Goal: Information Seeking & Learning: Learn about a topic

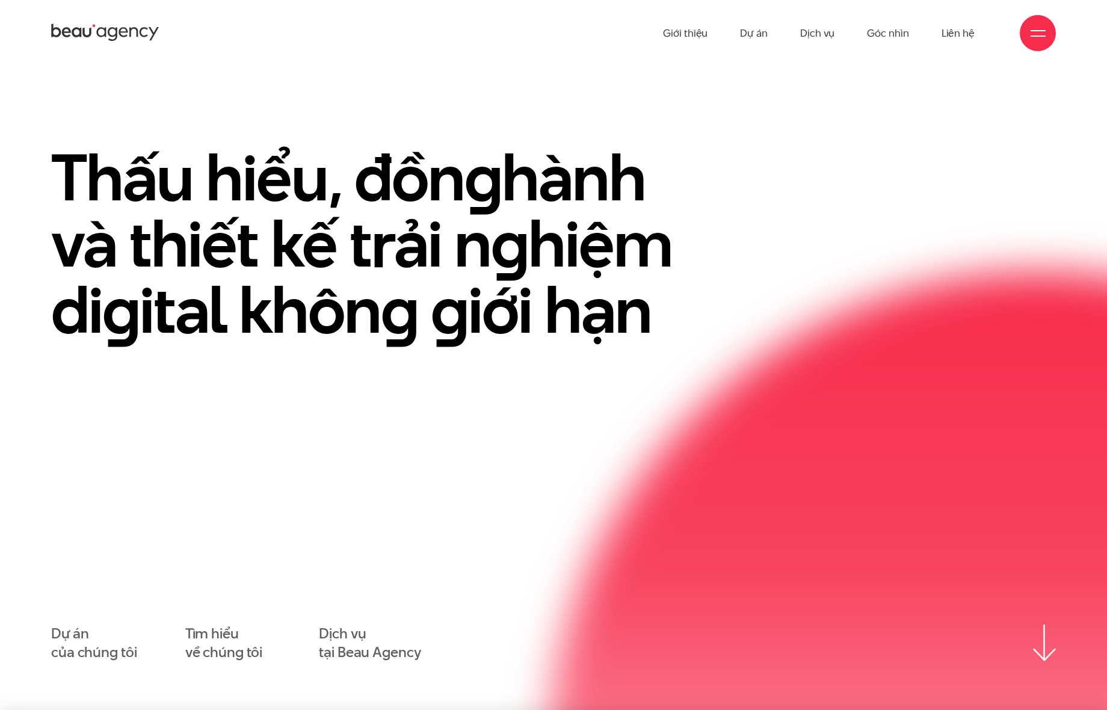
click at [1029, 35] on div at bounding box center [1038, 33] width 36 height 36
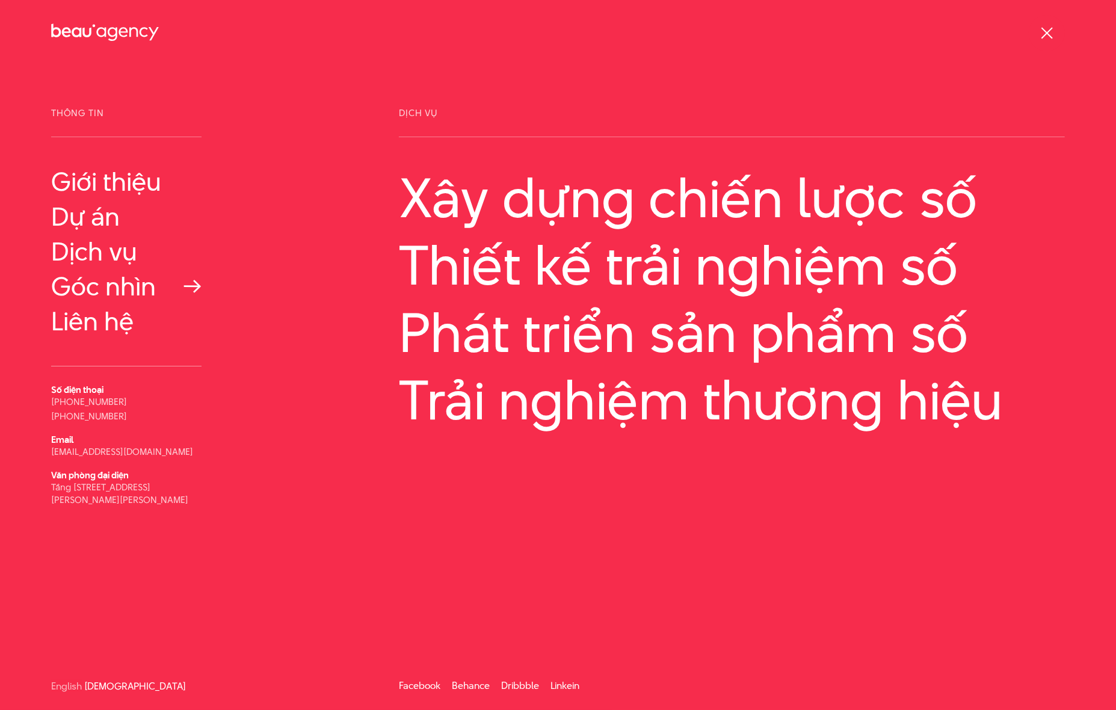
click at [99, 286] on link "Góc nhìn" at bounding box center [126, 286] width 150 height 29
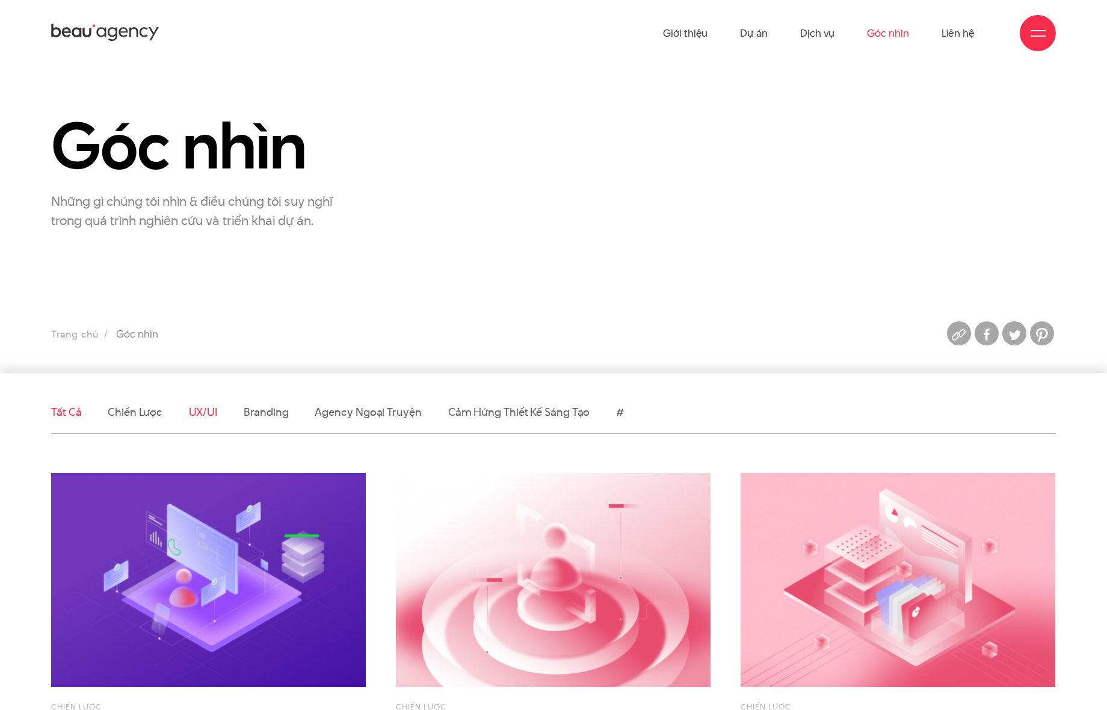
click at [211, 413] on link "UX/UI" at bounding box center [203, 411] width 29 height 15
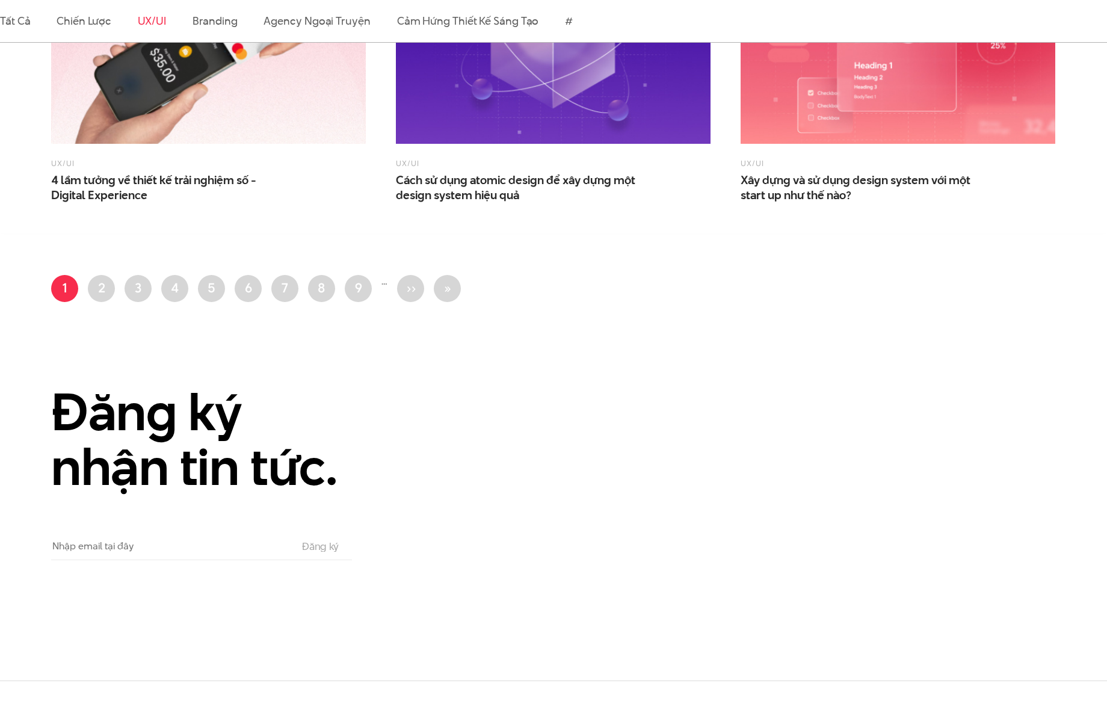
scroll to position [1364, 0]
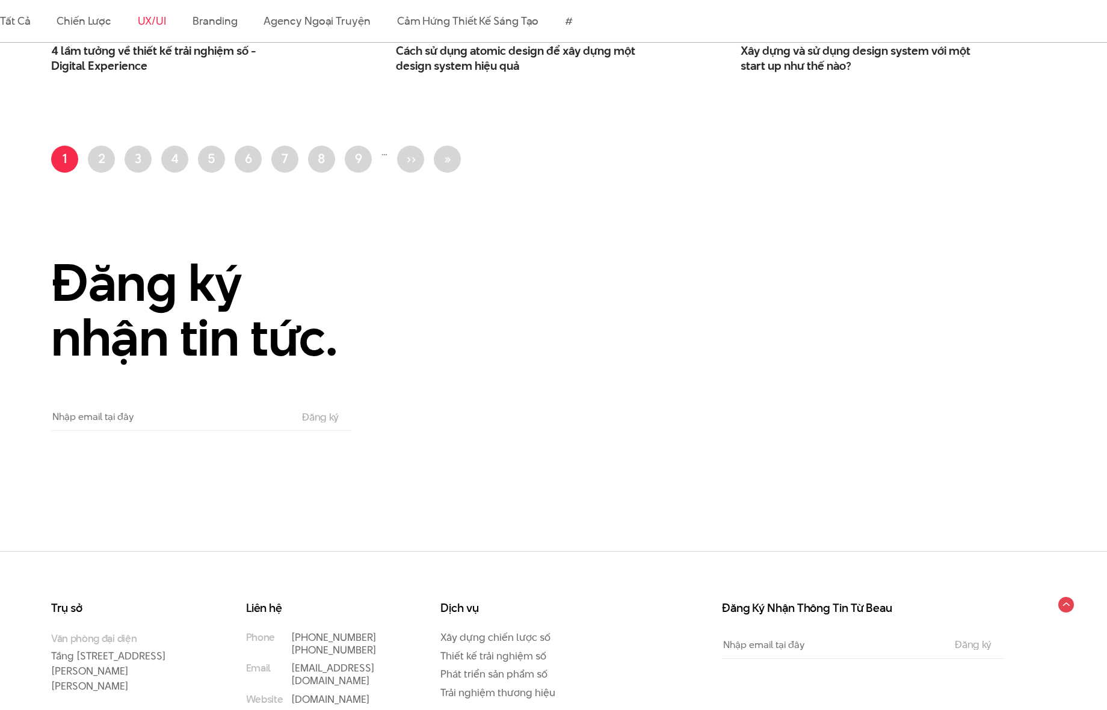
drag, startPoint x: 633, startPoint y: 291, endPoint x: 581, endPoint y: 318, distance: 58.9
click at [581, 318] on div "Đăng ký nhận tin tức. Email The subscriber's email address. Đăng ký" at bounding box center [553, 343] width 1035 height 176
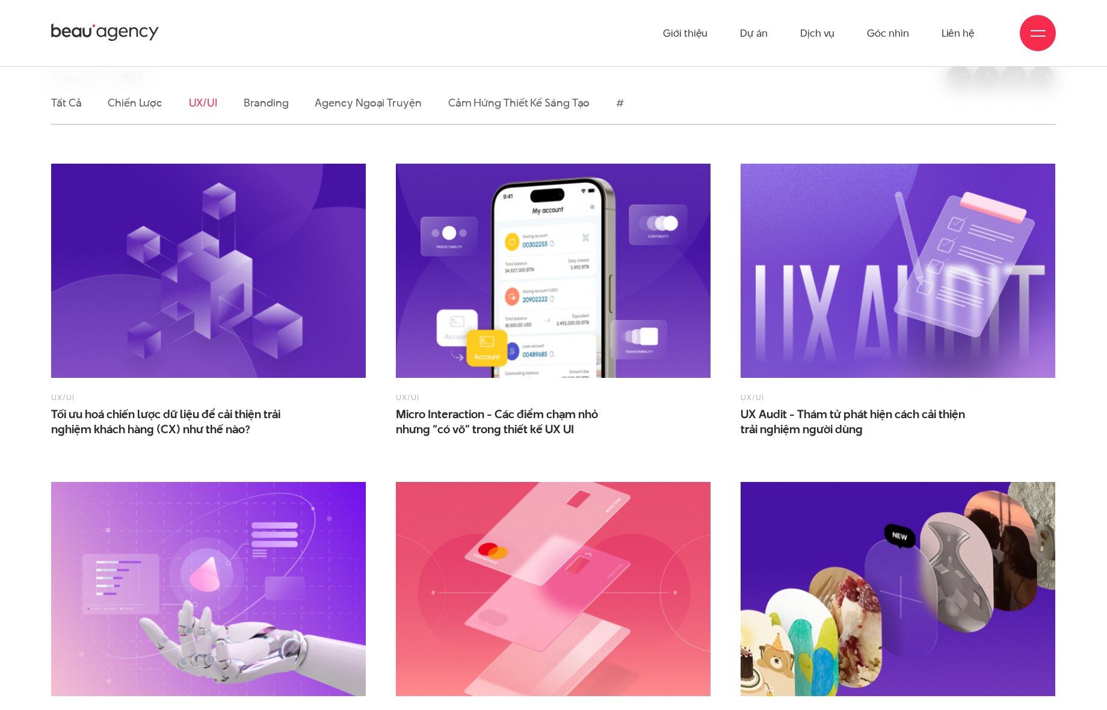
scroll to position [481, 0]
